Goal: Find specific page/section: Find specific page/section

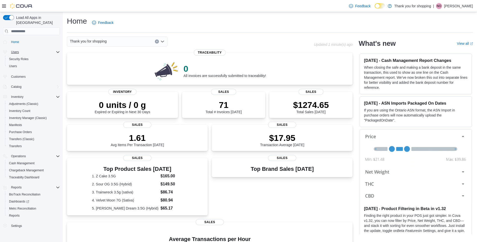
click at [58, 50] on icon "Complex example" at bounding box center [58, 52] width 4 height 4
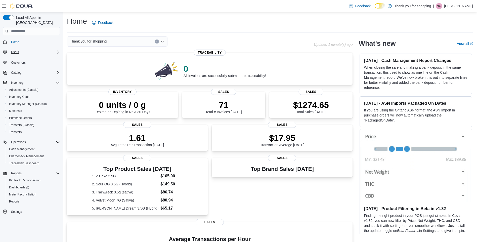
click at [58, 50] on icon "Complex example" at bounding box center [58, 52] width 4 height 4
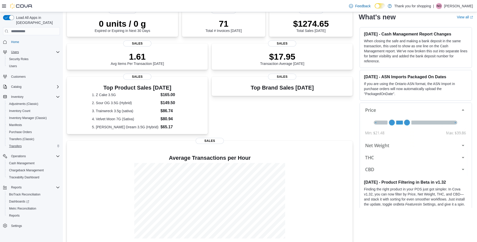
scroll to position [91, 0]
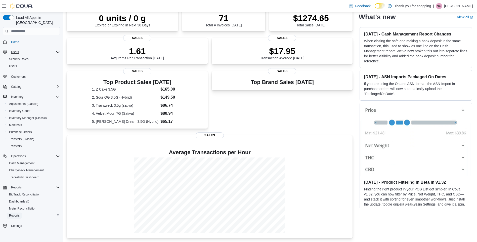
click at [14, 214] on span "Reports" at bounding box center [14, 216] width 11 height 4
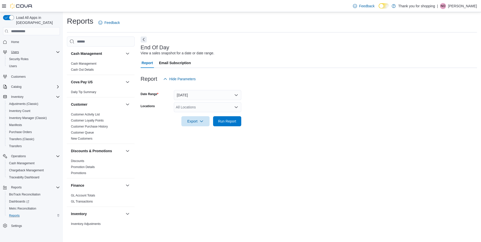
click at [235, 108] on icon "Open list of options" at bounding box center [236, 107] width 4 height 4
click at [235, 108] on icon "Close list of options" at bounding box center [236, 107] width 4 height 4
